Goal: Information Seeking & Learning: Understand process/instructions

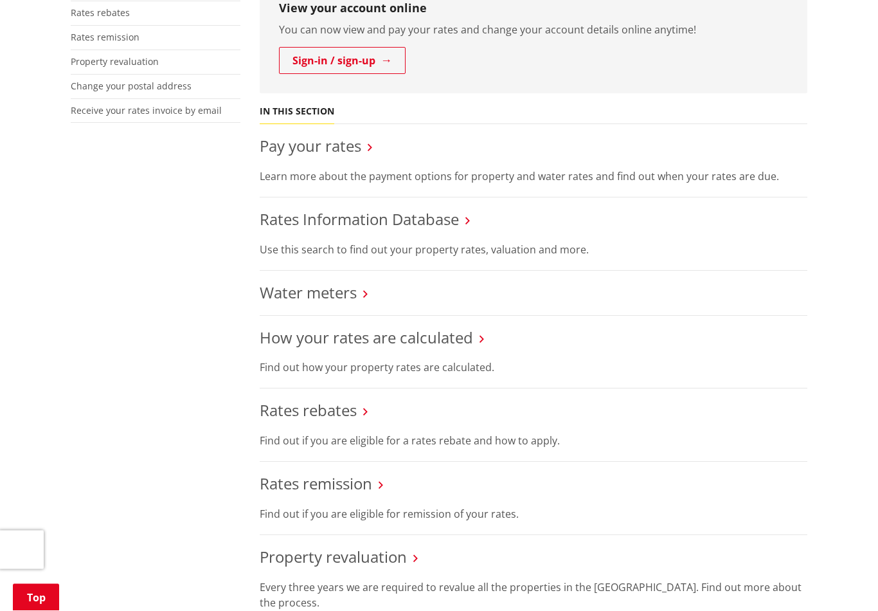
scroll to position [381, 0]
click at [448, 343] on link "How your rates are calculated" at bounding box center [366, 336] width 213 height 21
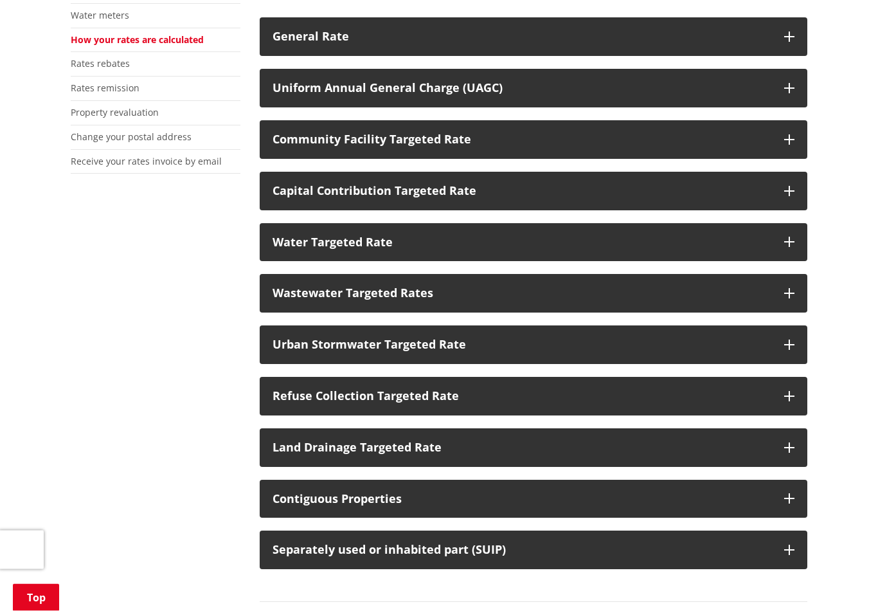
scroll to position [330, 0]
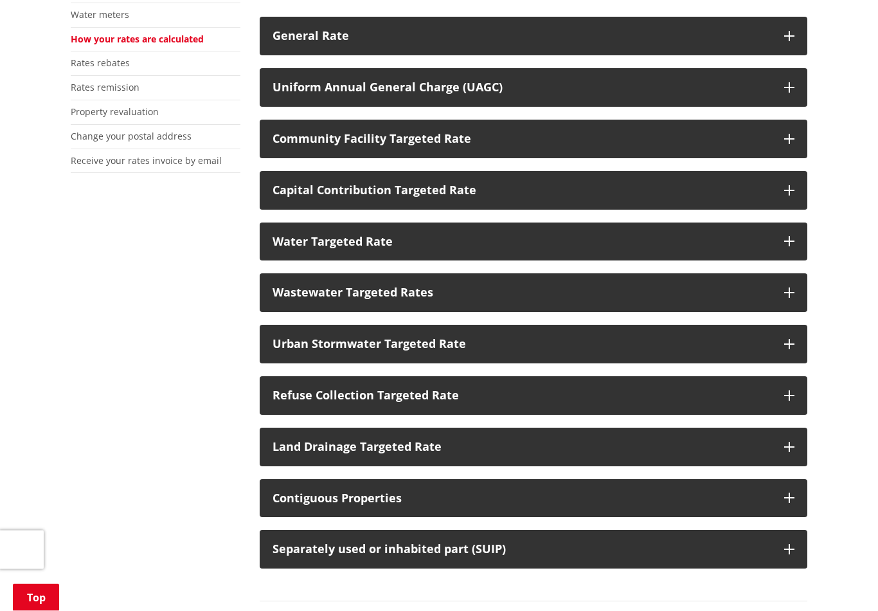
click at [791, 141] on icon "button" at bounding box center [789, 139] width 10 height 10
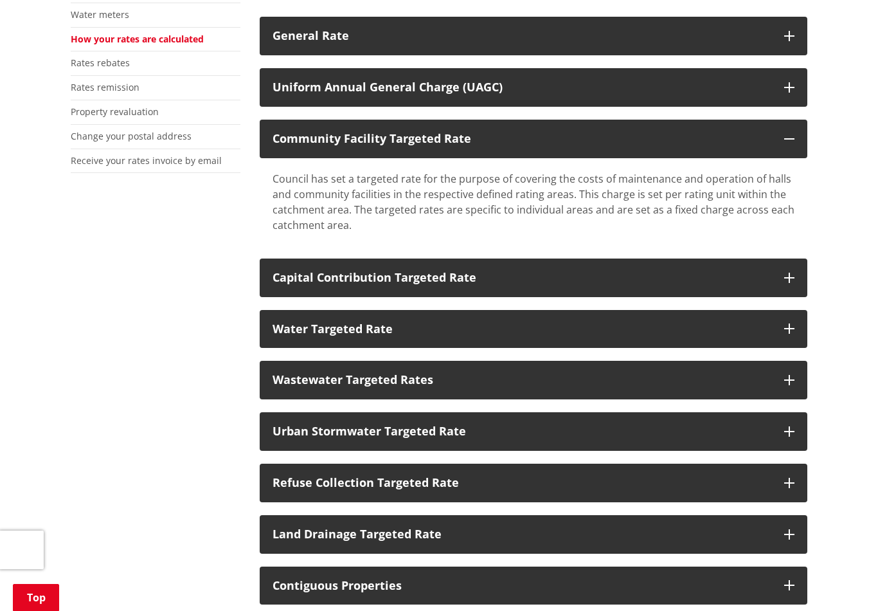
click at [791, 87] on icon "button" at bounding box center [789, 87] width 10 height 10
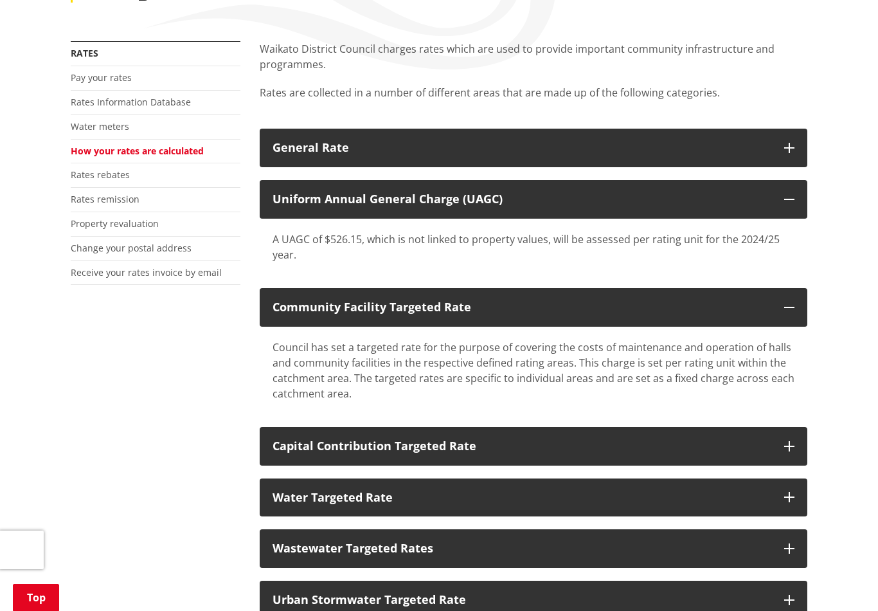
scroll to position [218, 0]
click at [783, 149] on button "General Rate" at bounding box center [534, 148] width 548 height 39
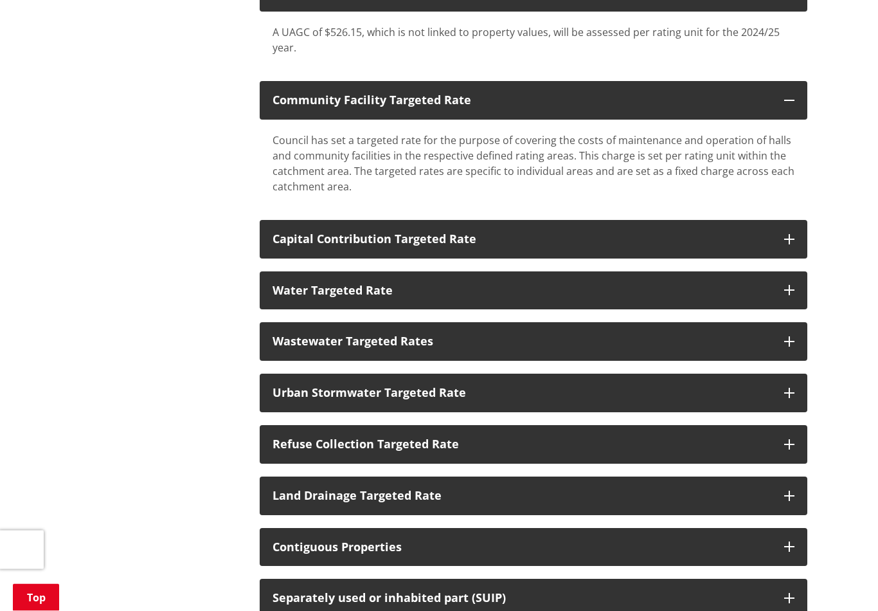
scroll to position [555, 0]
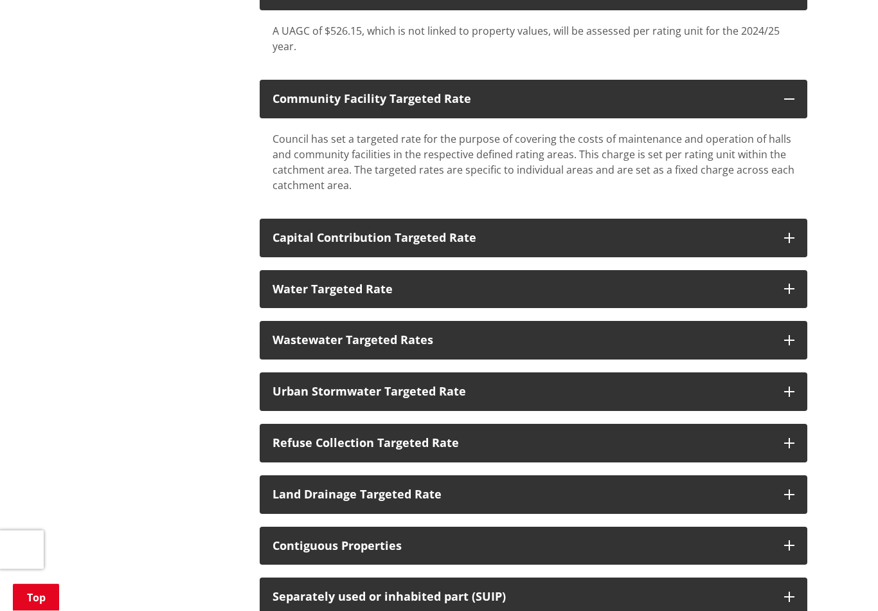
click at [794, 244] on button "Capital Contribution Targeted Rate" at bounding box center [534, 238] width 548 height 39
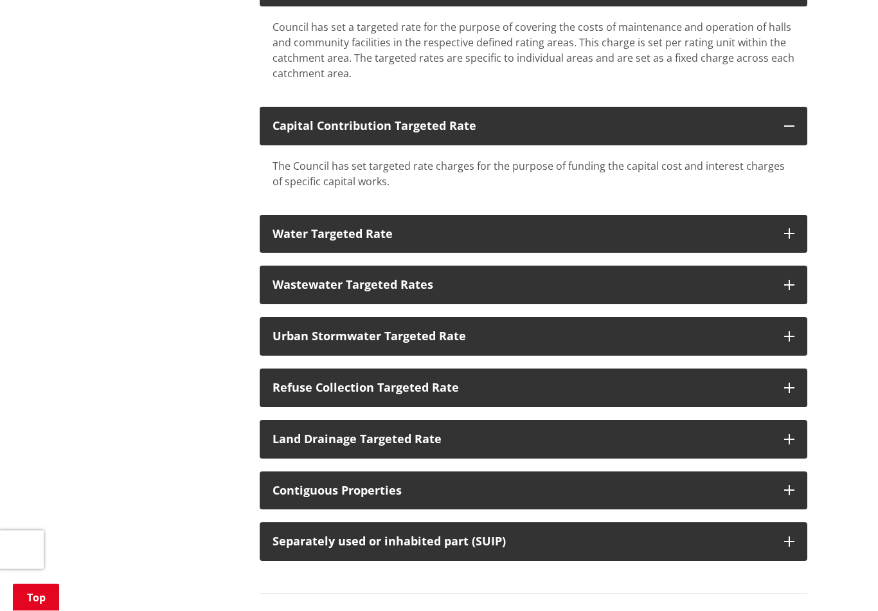
scroll to position [670, 0]
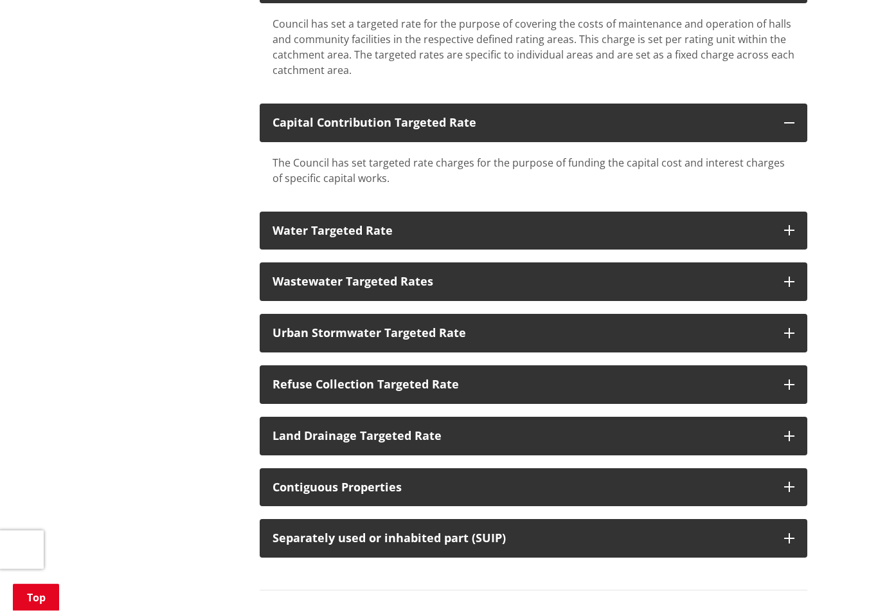
click at [796, 235] on button "Water Targeted Rate" at bounding box center [534, 231] width 548 height 39
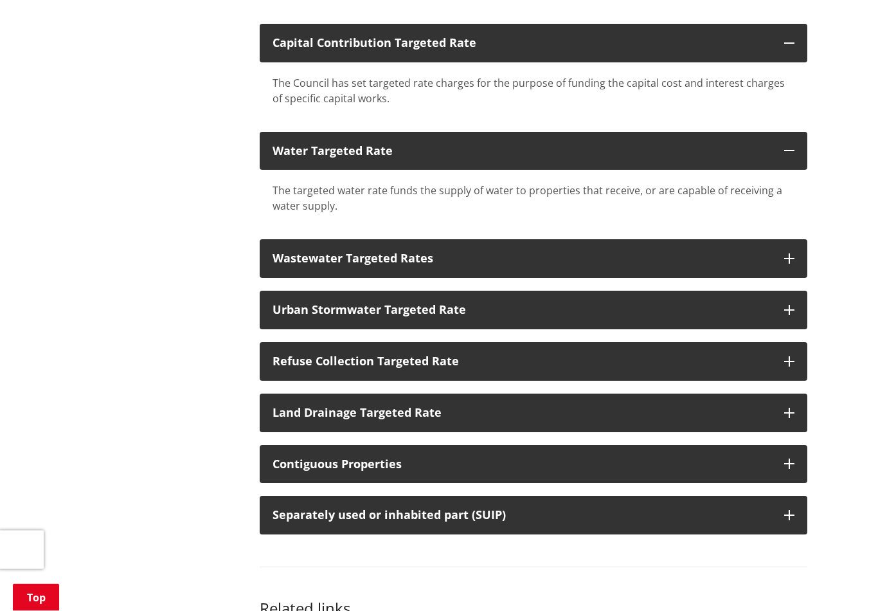
scroll to position [752, 0]
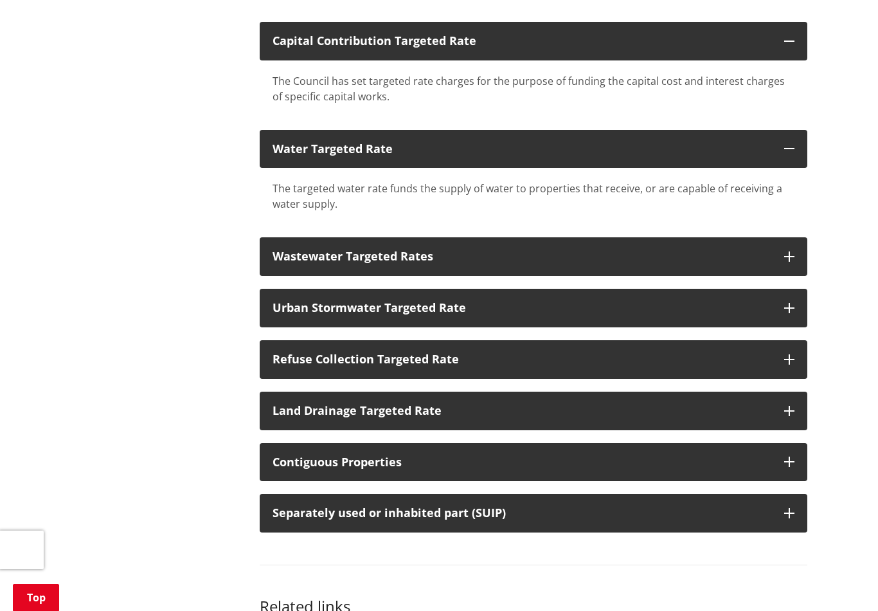
click at [791, 257] on icon "button" at bounding box center [789, 256] width 10 height 10
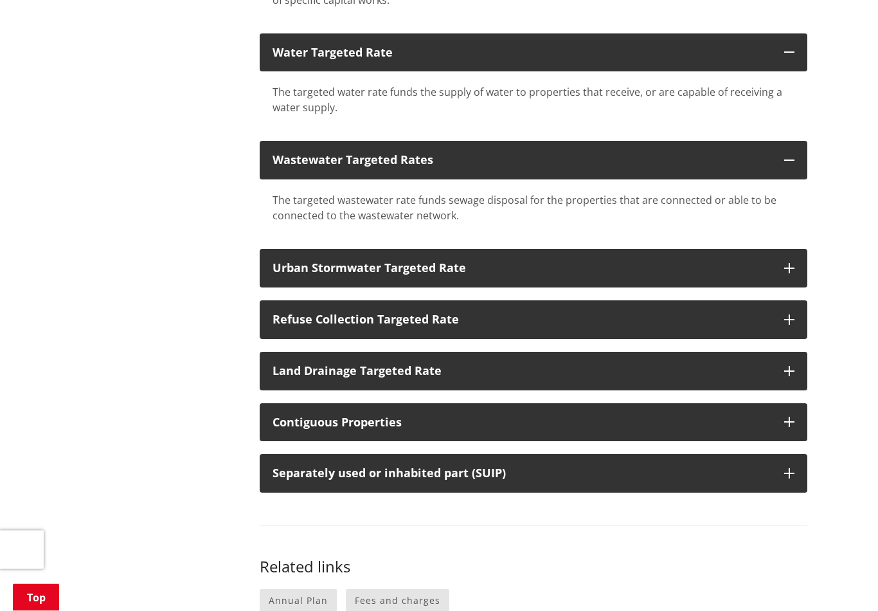
scroll to position [850, 0]
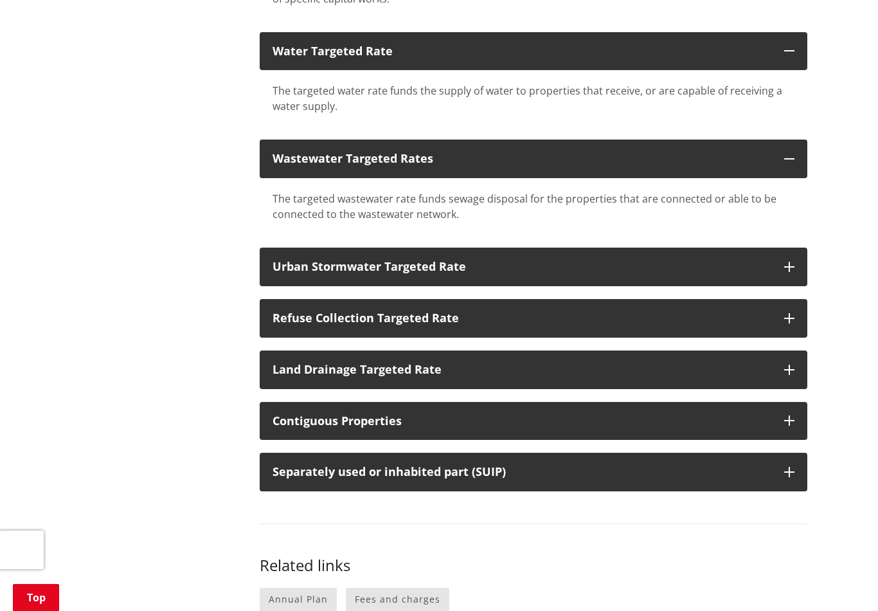
click at [794, 262] on button "Urban Stormwater Targeted Rate" at bounding box center [534, 266] width 548 height 39
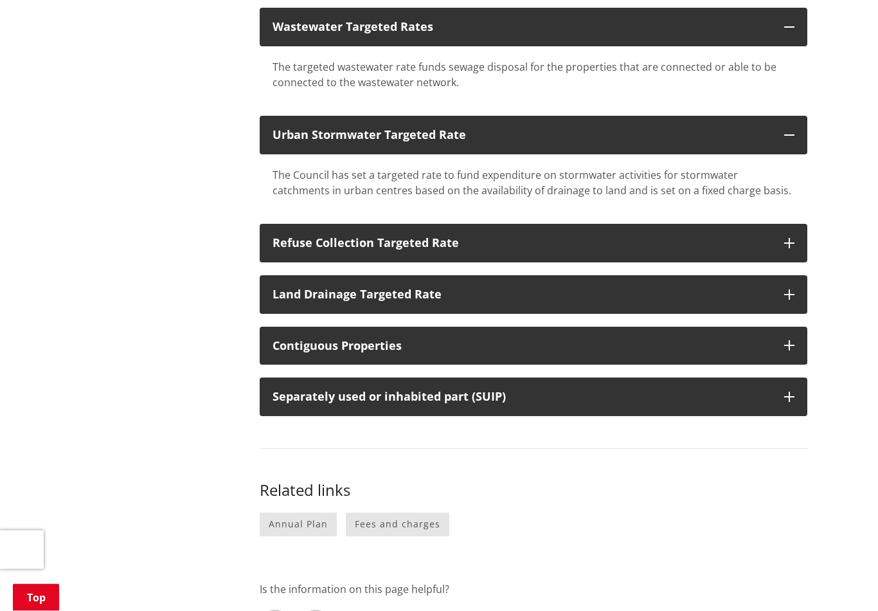
click at [792, 248] on button "Refuse Collection Targeted Rate" at bounding box center [534, 243] width 548 height 39
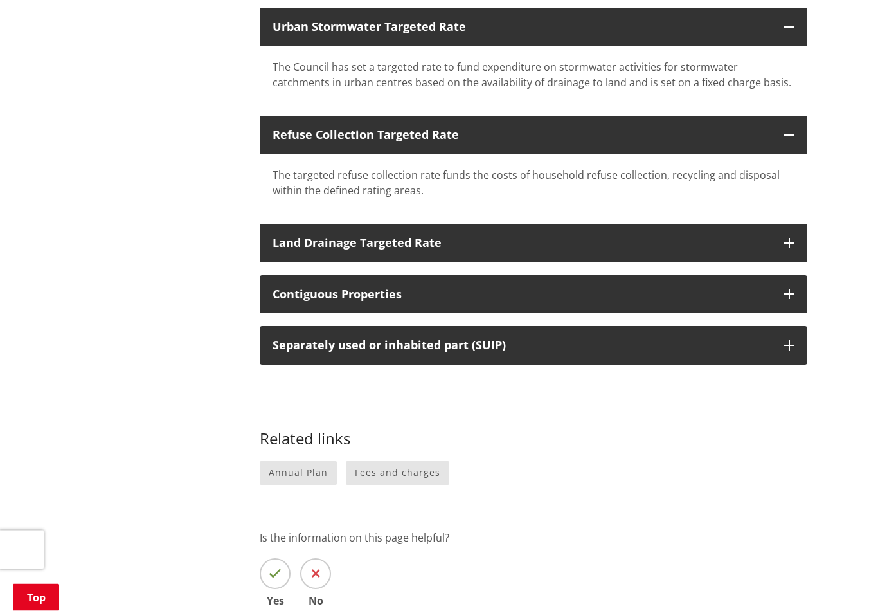
scroll to position [1089, 0]
click at [794, 242] on button "Land Drainage Targeted Rate" at bounding box center [534, 243] width 548 height 39
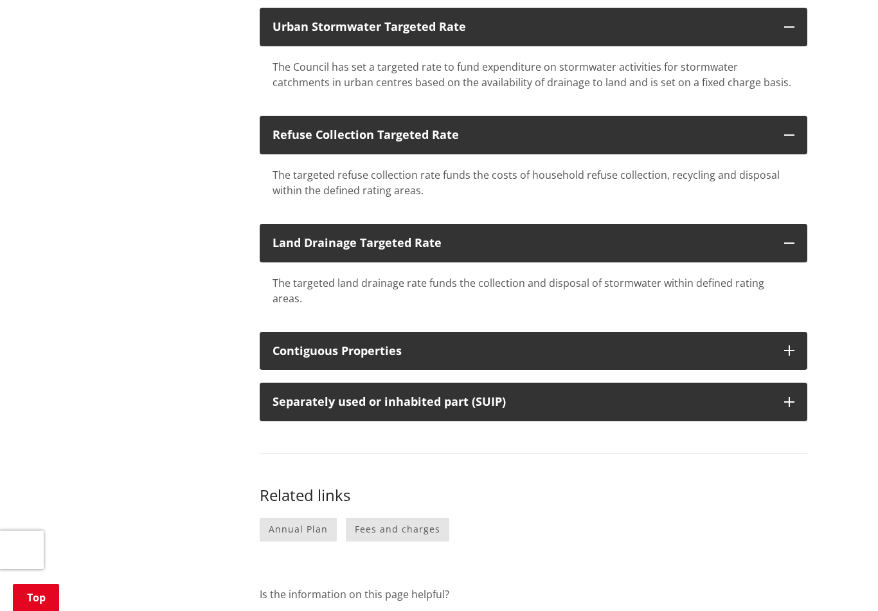
click at [800, 335] on button "Contiguous Properties" at bounding box center [534, 351] width 548 height 39
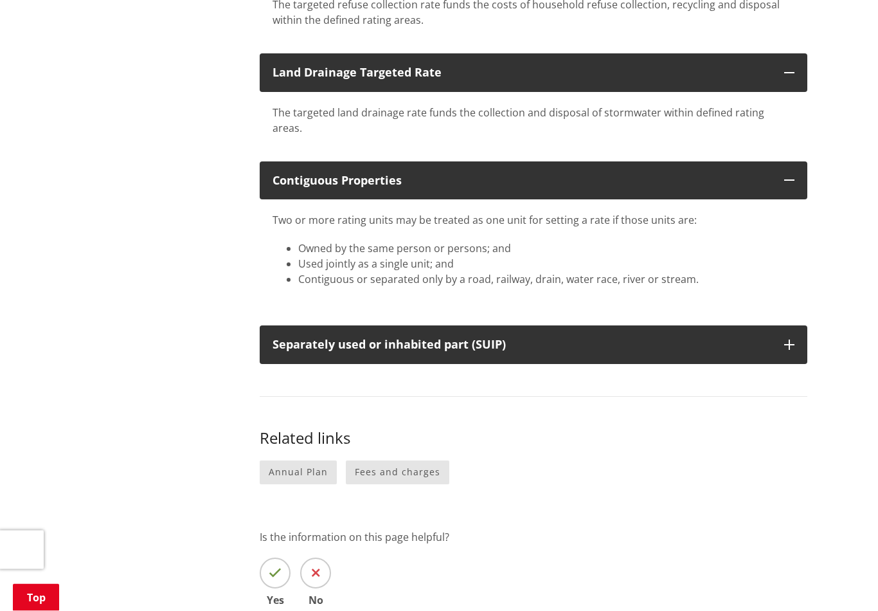
scroll to position [1260, 0]
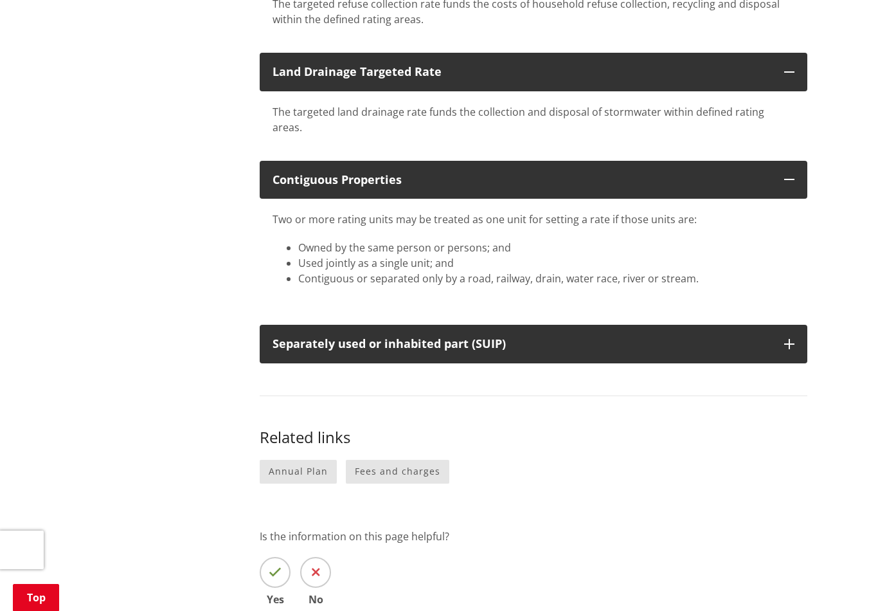
click at [404, 460] on link "Fees and charges" at bounding box center [397, 472] width 103 height 24
